Goal: Obtain resource: Obtain resource

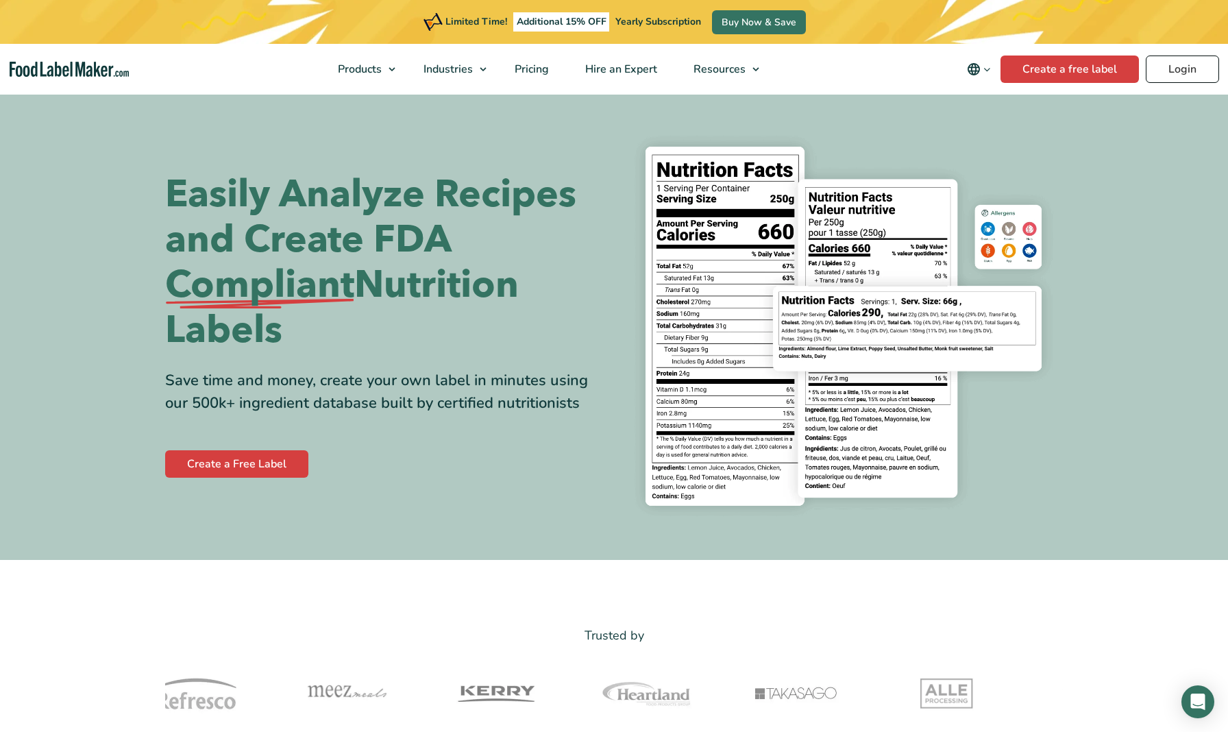
click at [1195, 69] on link "Login" at bounding box center [1182, 69] width 73 height 27
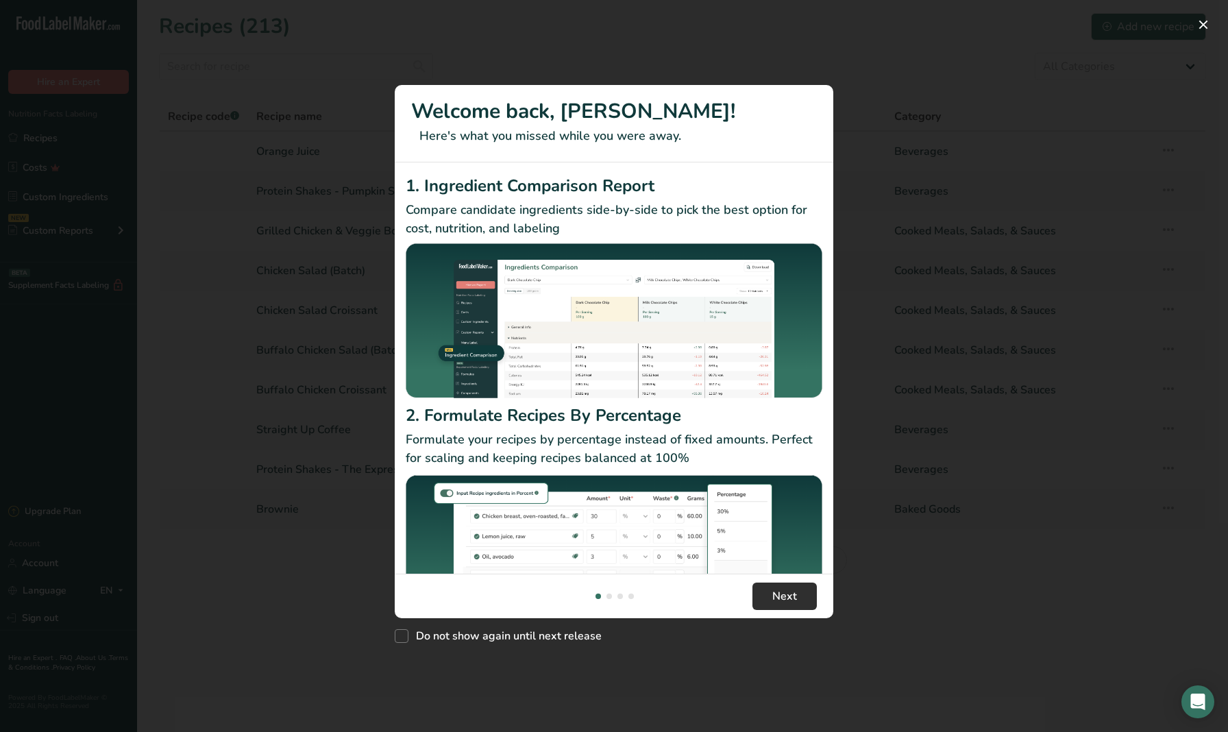
click at [777, 591] on span "Next" at bounding box center [784, 596] width 25 height 16
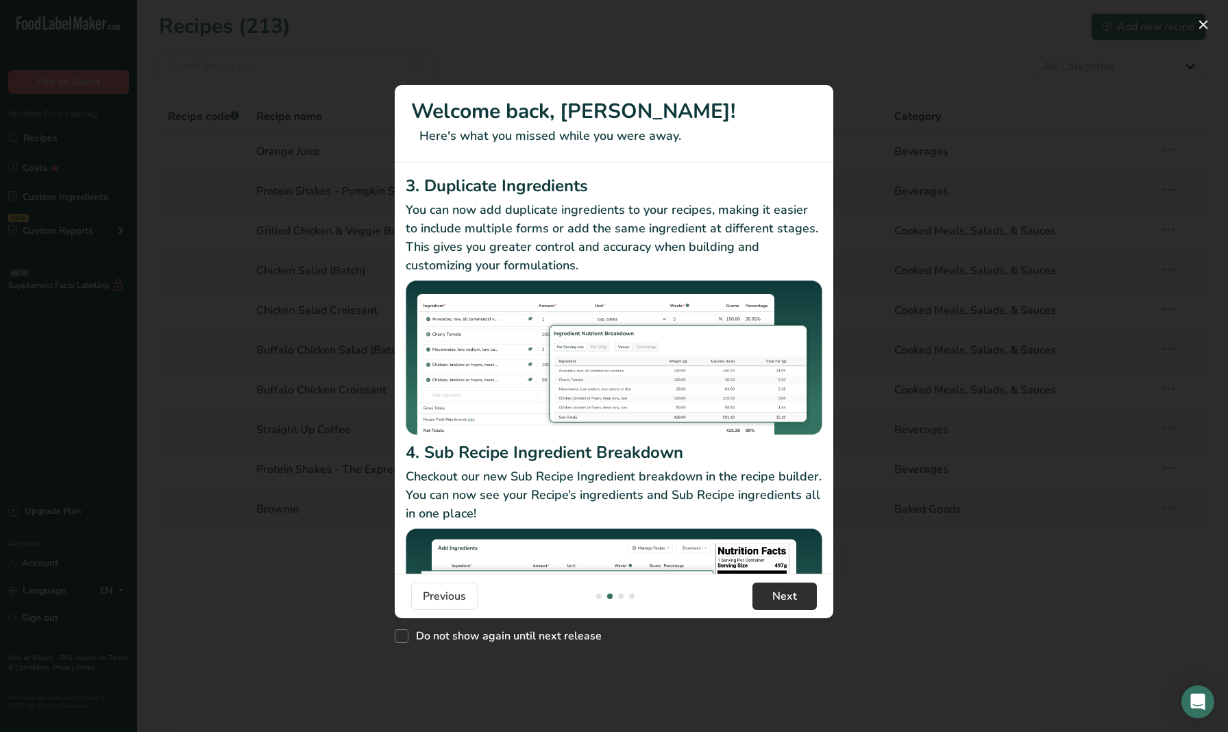
click at [766, 597] on button "Next" at bounding box center [785, 596] width 64 height 27
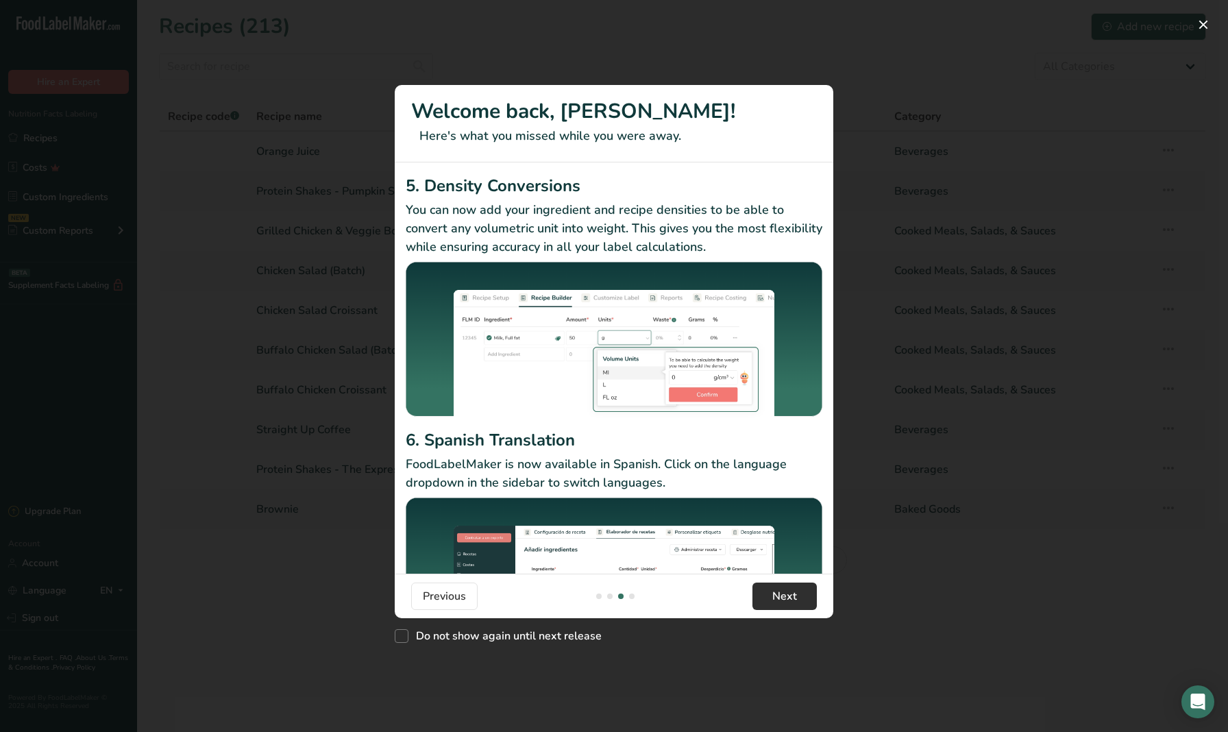
click at [769, 591] on button "Next" at bounding box center [785, 596] width 64 height 27
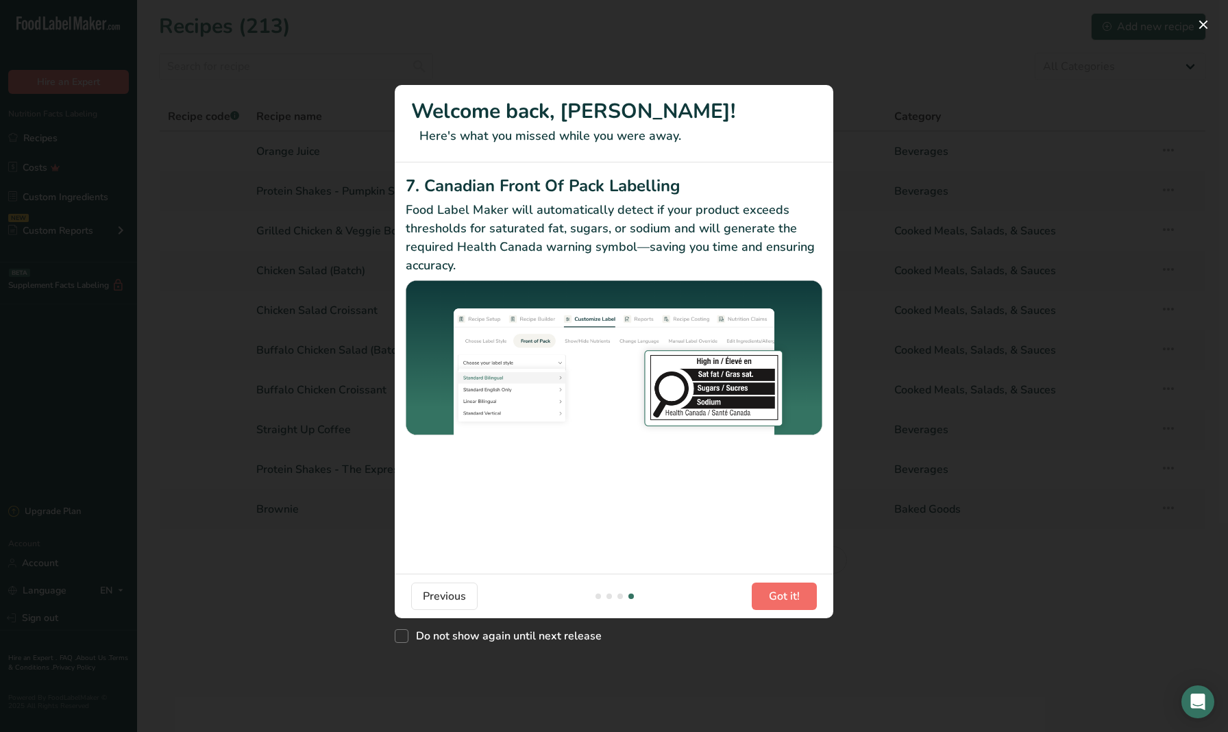
click at [788, 593] on span "Got it!" at bounding box center [784, 596] width 31 height 16
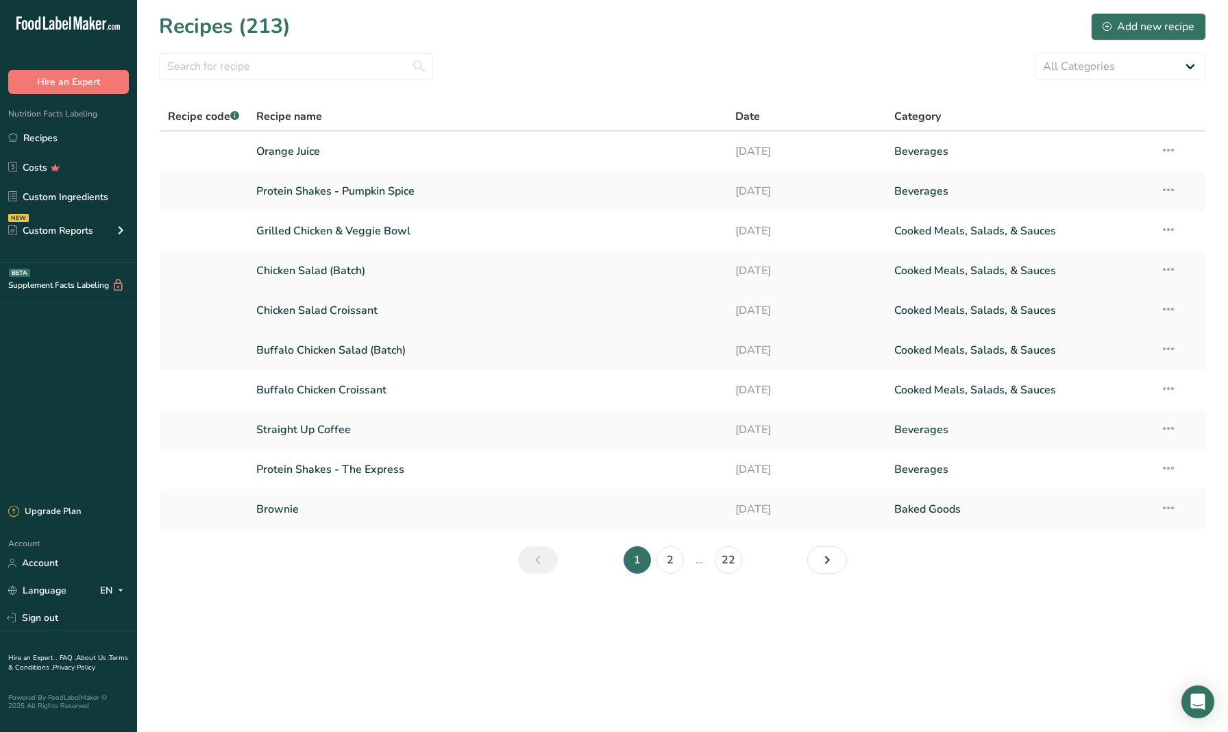
click at [320, 308] on link "Chicken Salad Croissant" at bounding box center [487, 310] width 462 height 29
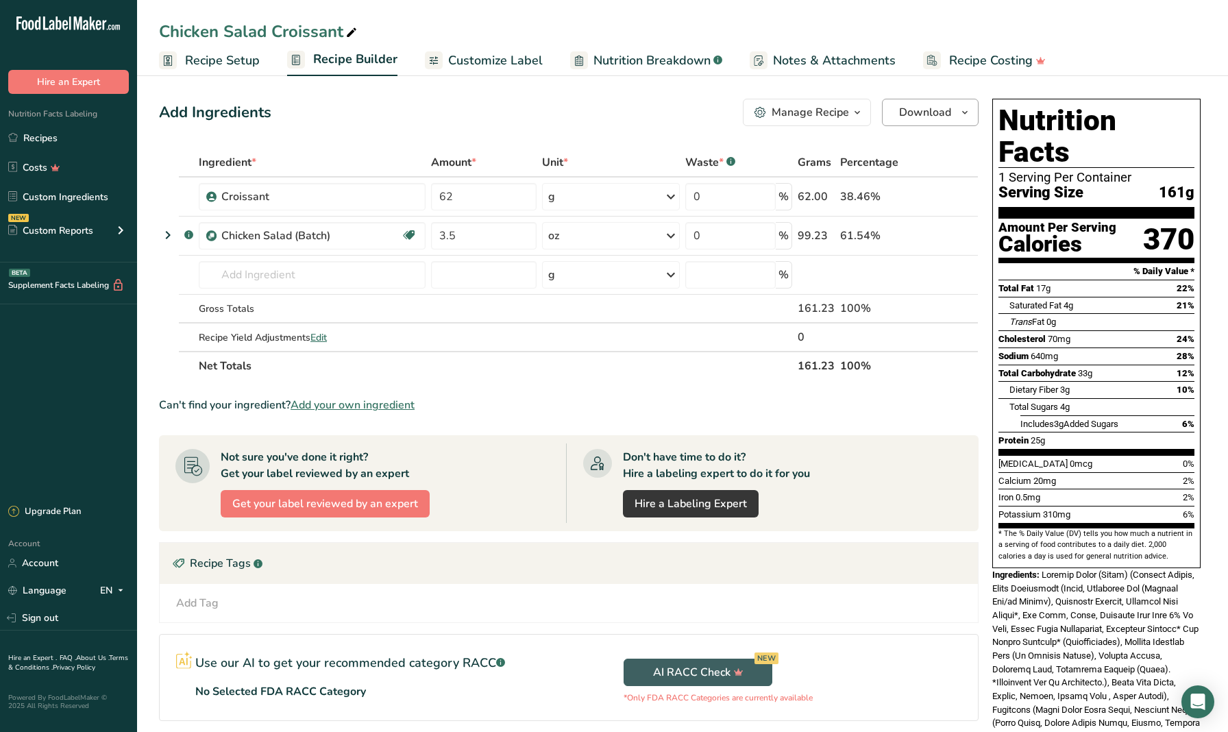
click at [948, 125] on button "Download" at bounding box center [930, 112] width 97 height 27
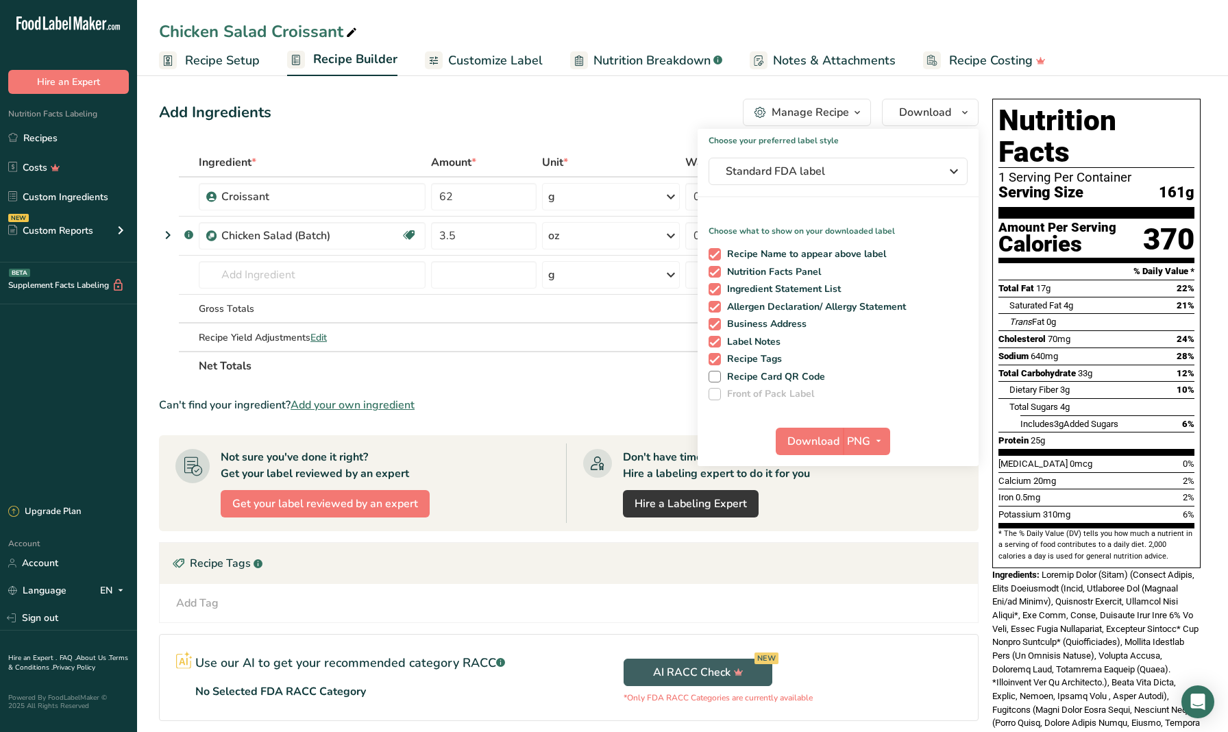
click at [600, 404] on div "Can't find your ingredient? Add your own ingredient" at bounding box center [569, 405] width 820 height 16
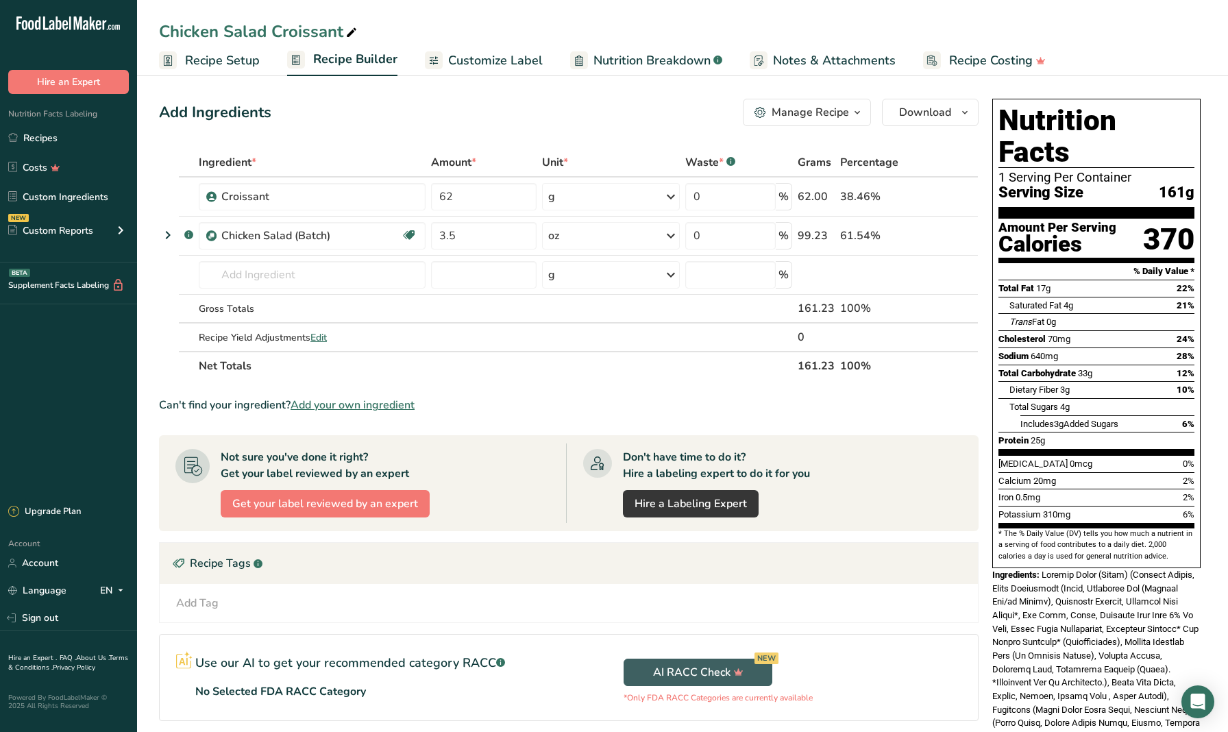
click at [151, 343] on section "Add Ingredients Manage Recipe Delete Recipe Duplicate Recipe Scale Recipe Save …" at bounding box center [682, 523] width 1091 height 905
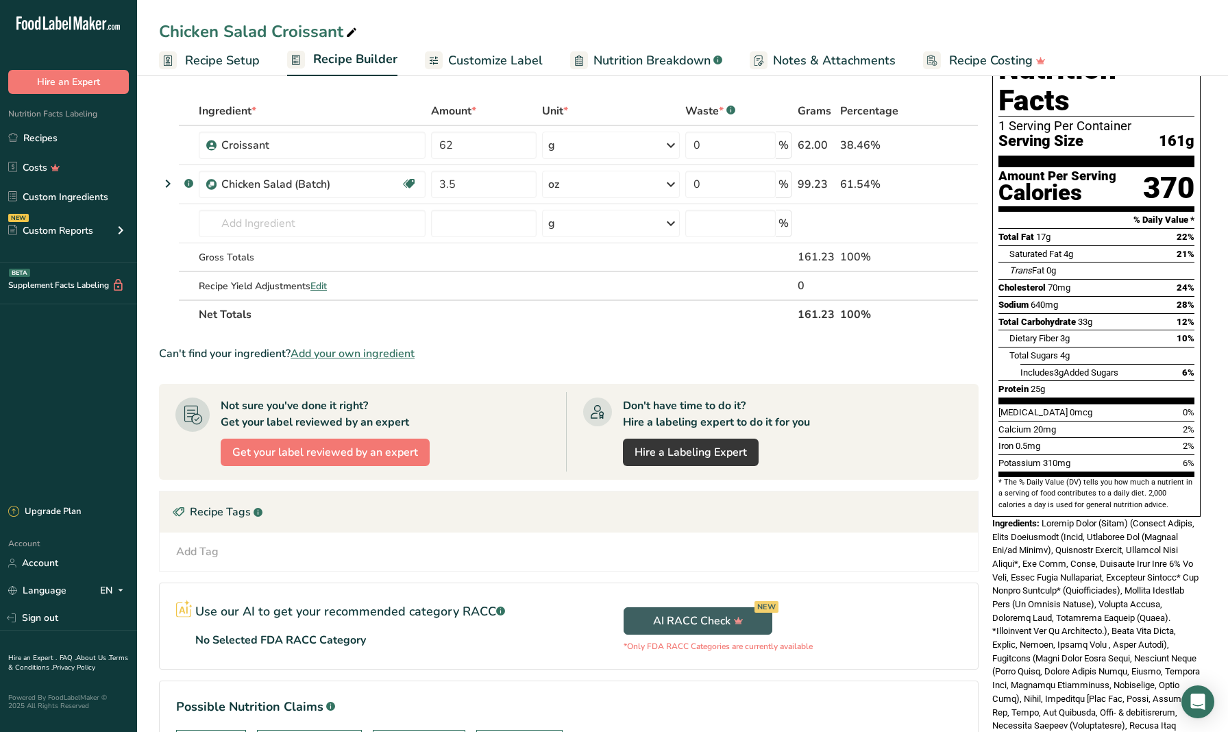
scroll to position [54, 0]
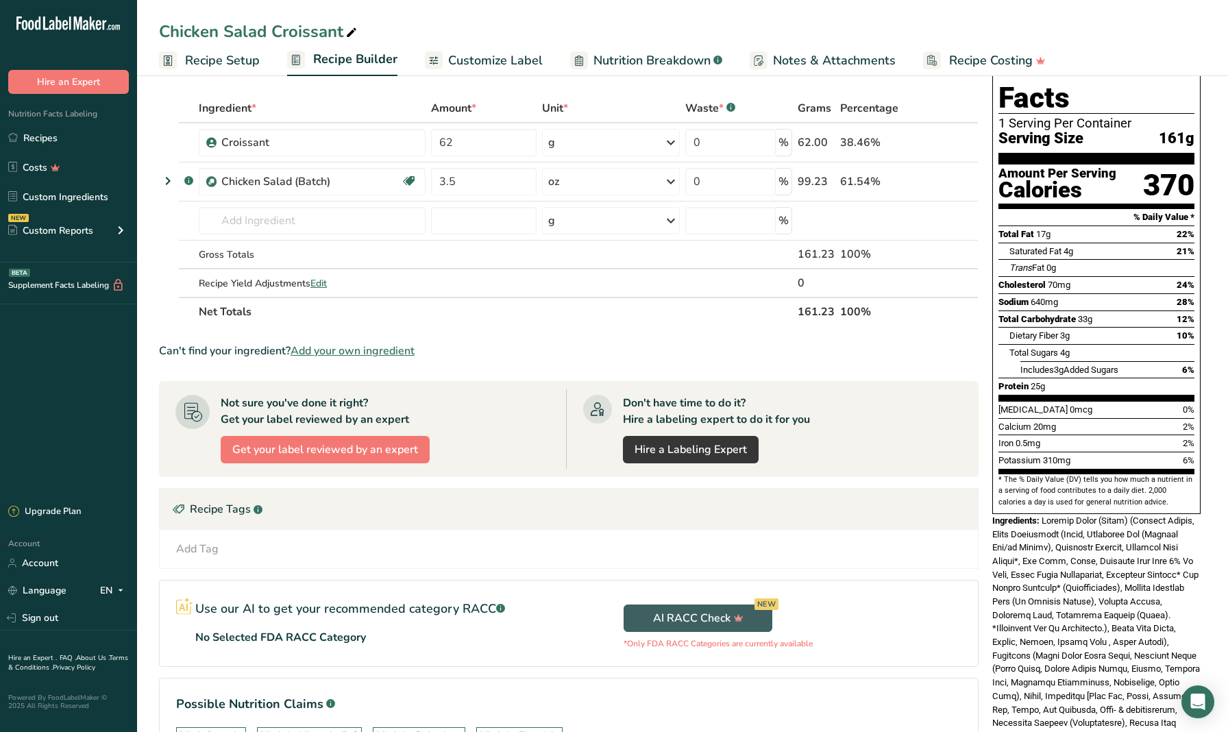
click at [146, 354] on section "Add Ingredients Manage Recipe Delete Recipe Duplicate Recipe Scale Recipe Save …" at bounding box center [682, 469] width 1091 height 905
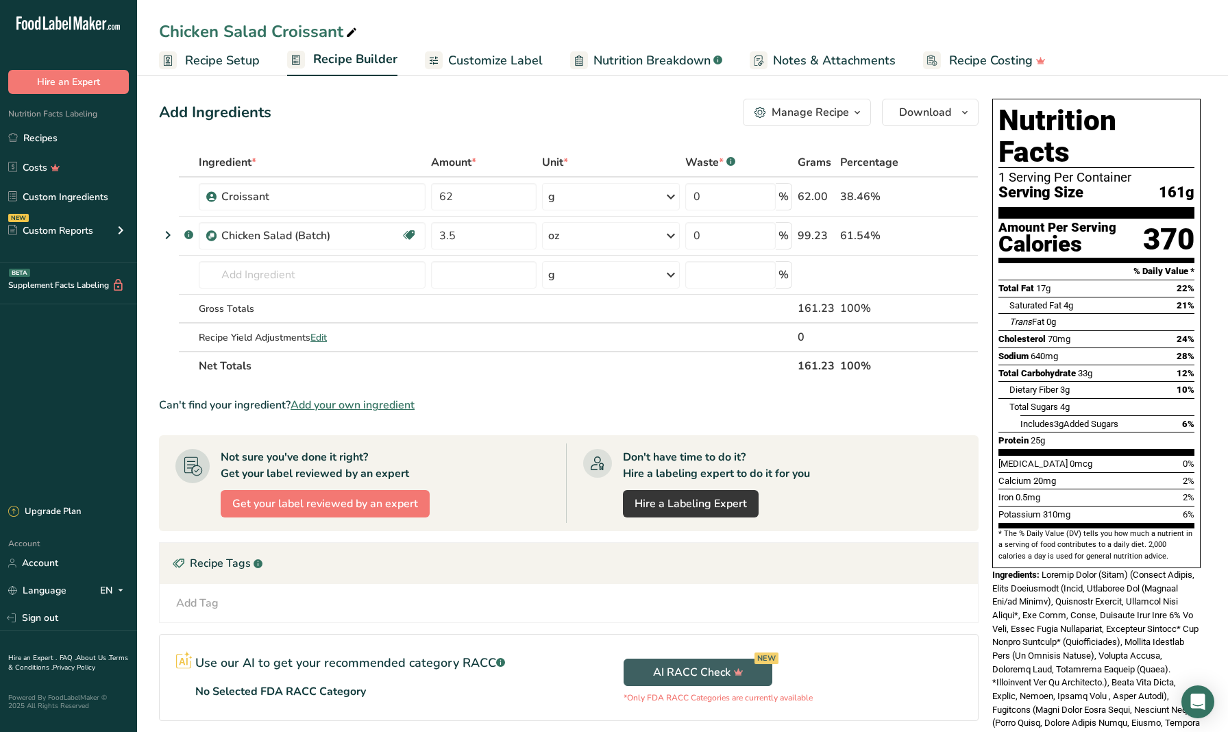
scroll to position [0, 0]
click at [854, 117] on icon "button" at bounding box center [857, 112] width 11 height 17
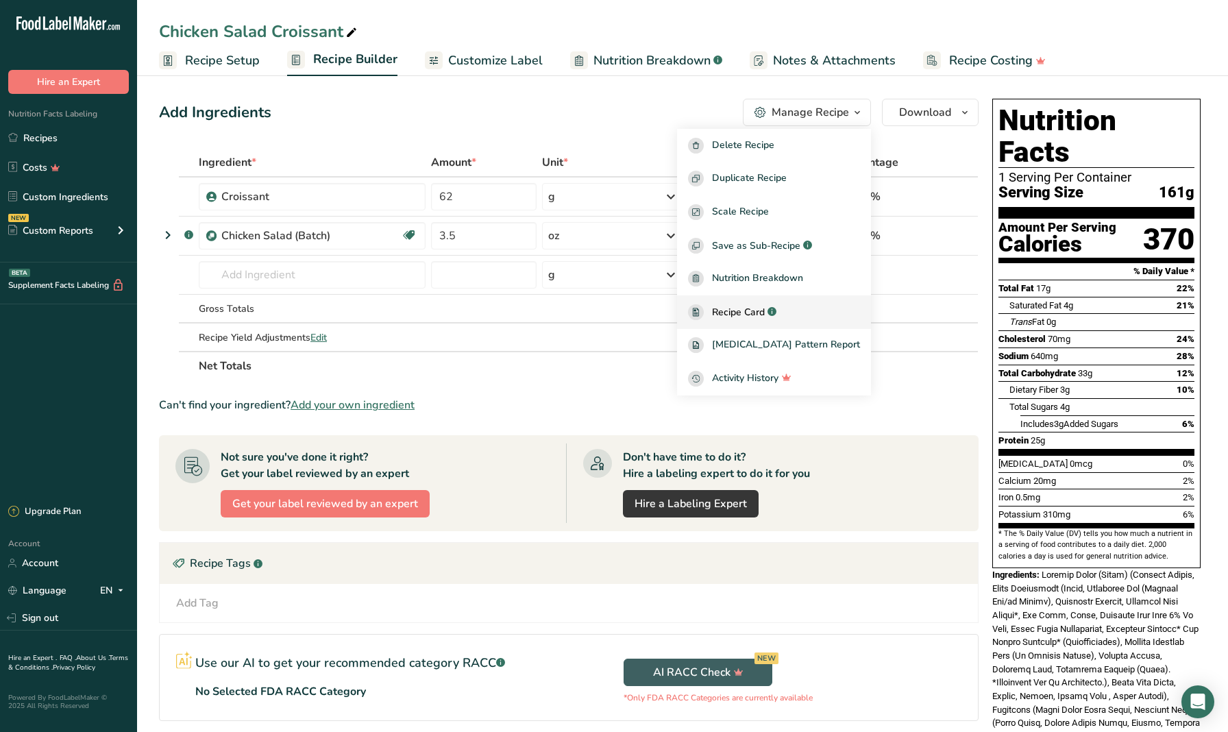
click at [817, 306] on div "Recipe Card .a-a{fill:#347362;}.b-a{fill:#fff;}" at bounding box center [774, 312] width 172 height 16
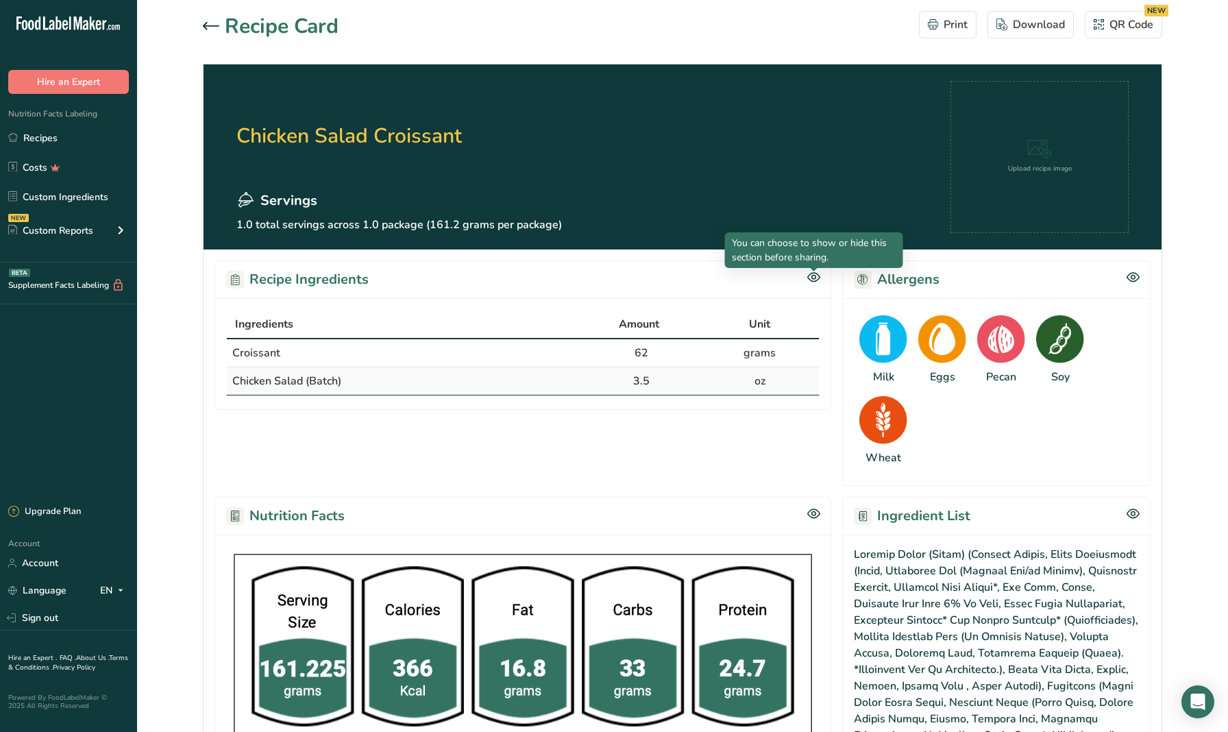
click at [810, 276] on icon at bounding box center [813, 277] width 13 height 12
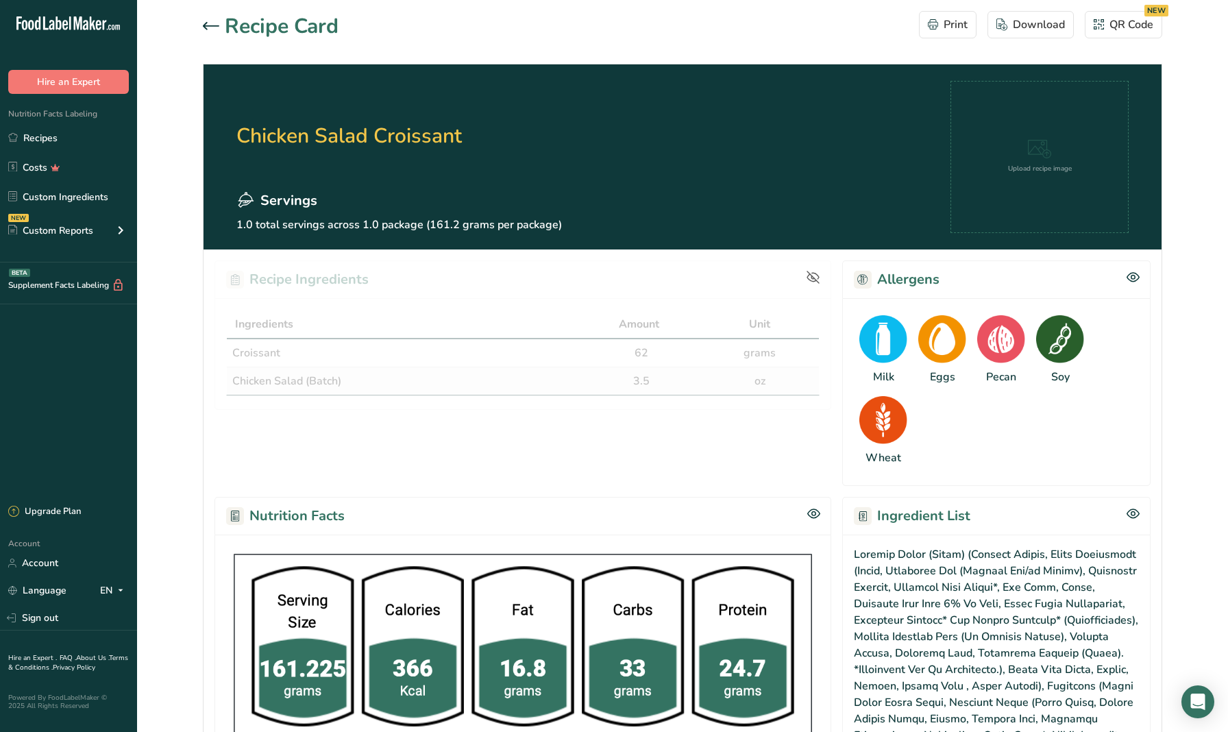
click at [833, 424] on div "Recipe Ingredients Ingredients Amount Unit Croissant 62 grams Chicken Salad (Ba…" at bounding box center [683, 658] width 958 height 819
click at [1130, 25] on div "QR Code NEW" at bounding box center [1124, 24] width 60 height 16
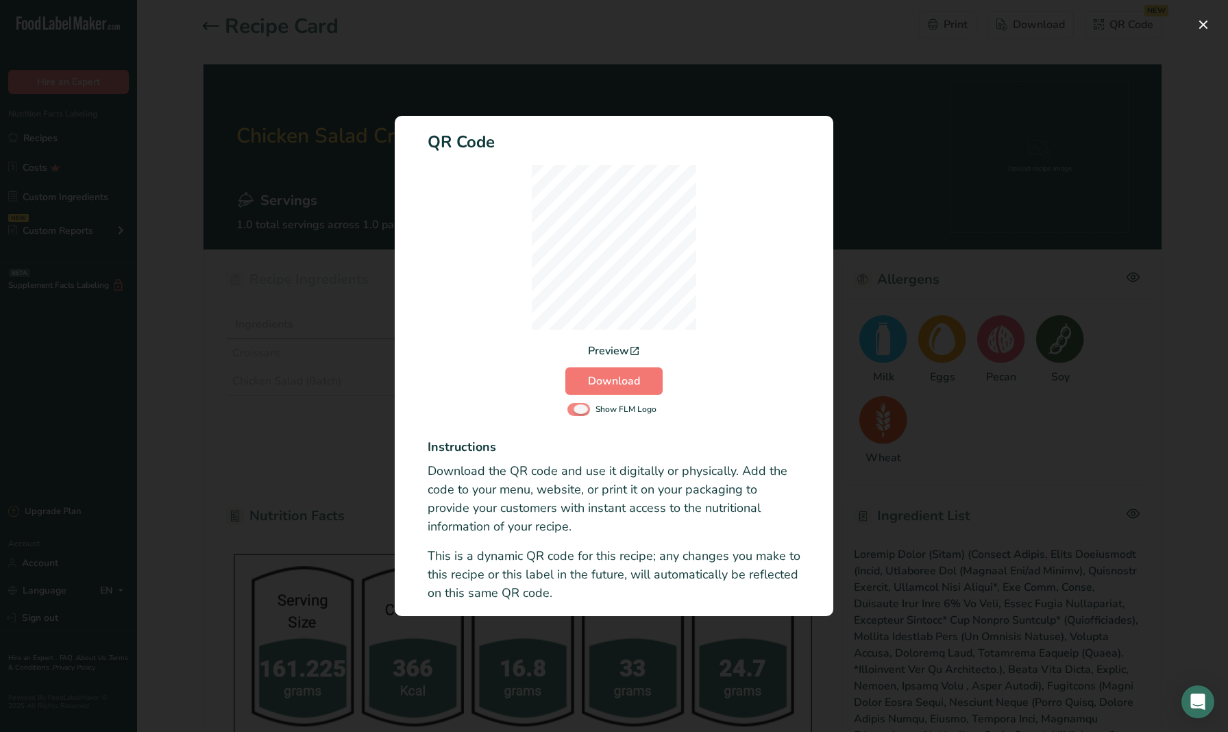
click at [578, 408] on span "Activity Log Modal" at bounding box center [579, 409] width 23 height 13
click at [576, 408] on input "Show FLM Logo" at bounding box center [572, 409] width 9 height 9
checkbox input "false"
click at [629, 384] on span "Download" at bounding box center [614, 381] width 52 height 16
click at [243, 264] on div "Activity Log Modal" at bounding box center [614, 366] width 1228 height 732
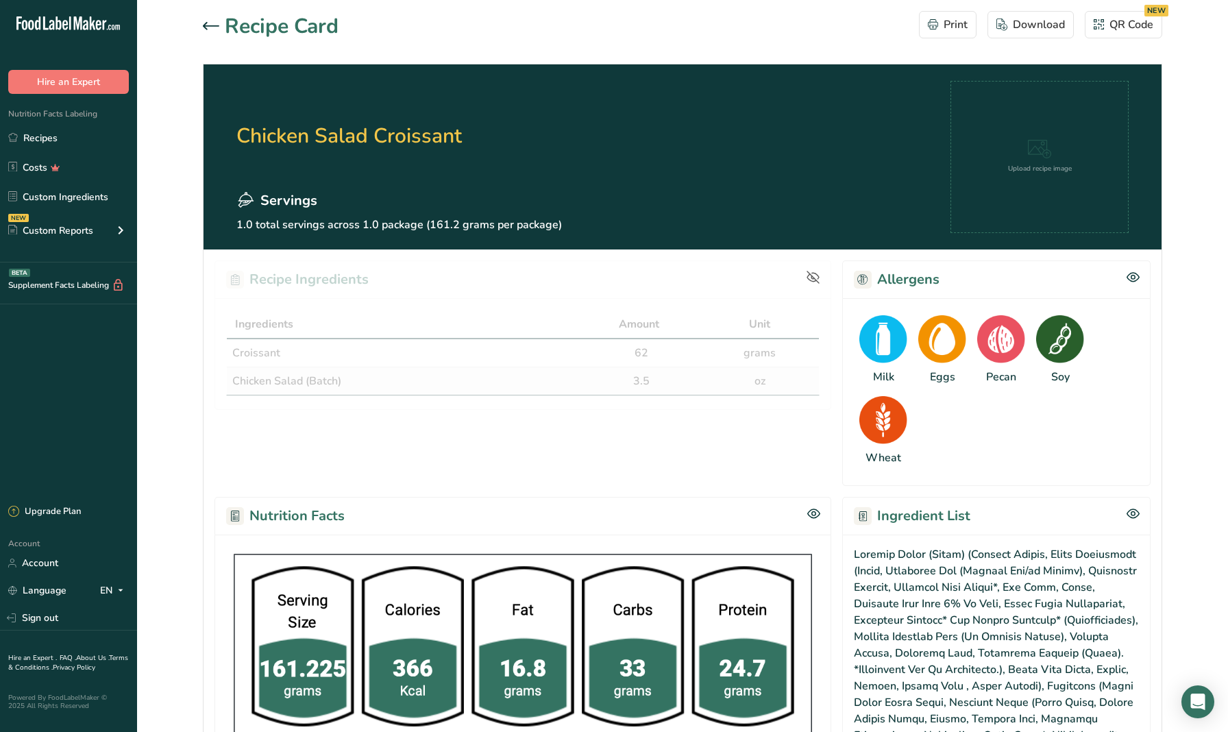
click at [204, 25] on icon at bounding box center [211, 26] width 16 height 8
